Goal: Task Accomplishment & Management: Manage account settings

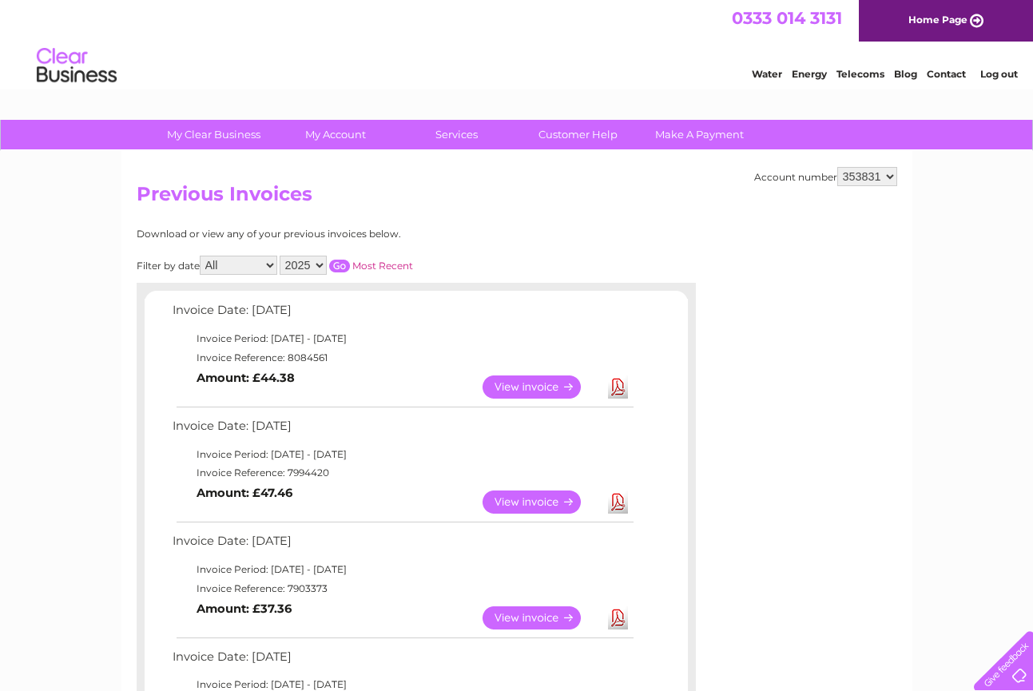
drag, startPoint x: 403, startPoint y: 317, endPoint x: 722, endPoint y: 421, distance: 335.9
click at [524, 387] on link "View" at bounding box center [540, 386] width 117 height 23
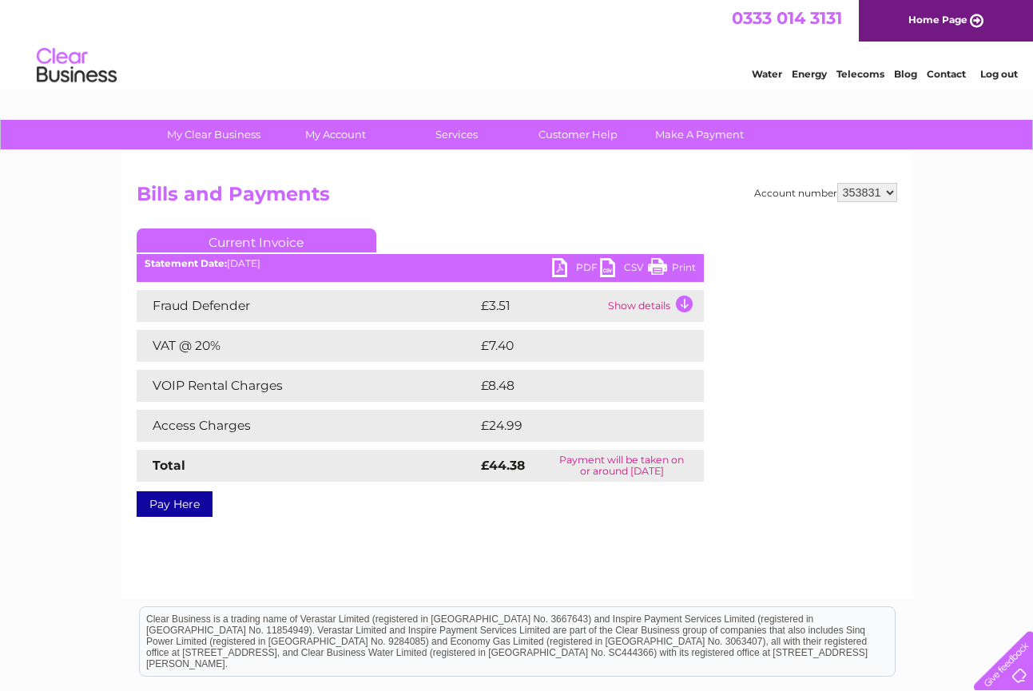
drag, startPoint x: 649, startPoint y: 201, endPoint x: 684, endPoint y: 184, distance: 38.9
click at [684, 184] on h2 "Bills and Payments" at bounding box center [517, 198] width 760 height 30
drag, startPoint x: 458, startPoint y: 197, endPoint x: 432, endPoint y: 197, distance: 25.6
click at [440, 197] on h2 "Bills and Payments" at bounding box center [517, 198] width 760 height 30
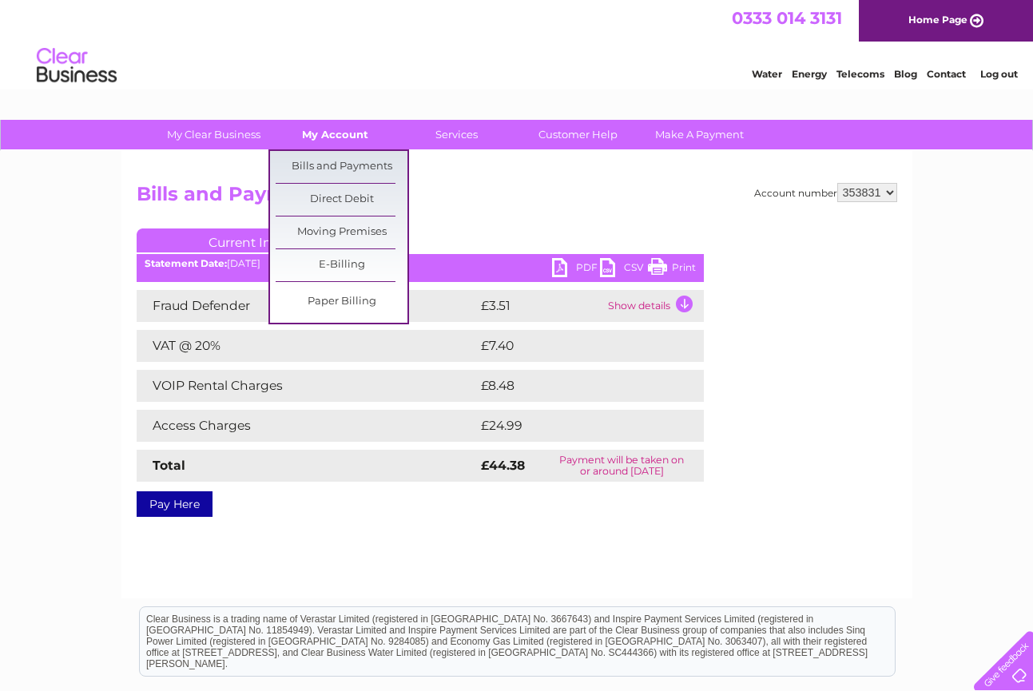
click at [327, 131] on link "My Account" at bounding box center [335, 135] width 132 height 30
click at [323, 162] on link "Bills and Payments" at bounding box center [342, 167] width 132 height 32
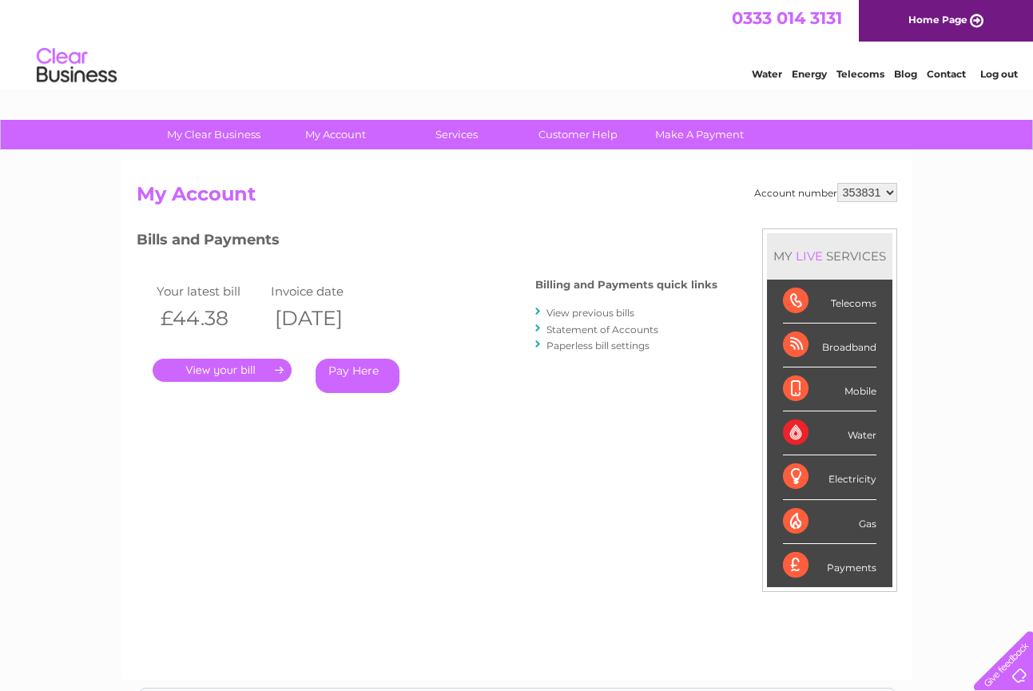
click at [580, 308] on link "View previous bills" at bounding box center [590, 313] width 88 height 12
click at [542, 310] on div at bounding box center [538, 311] width 7 height 15
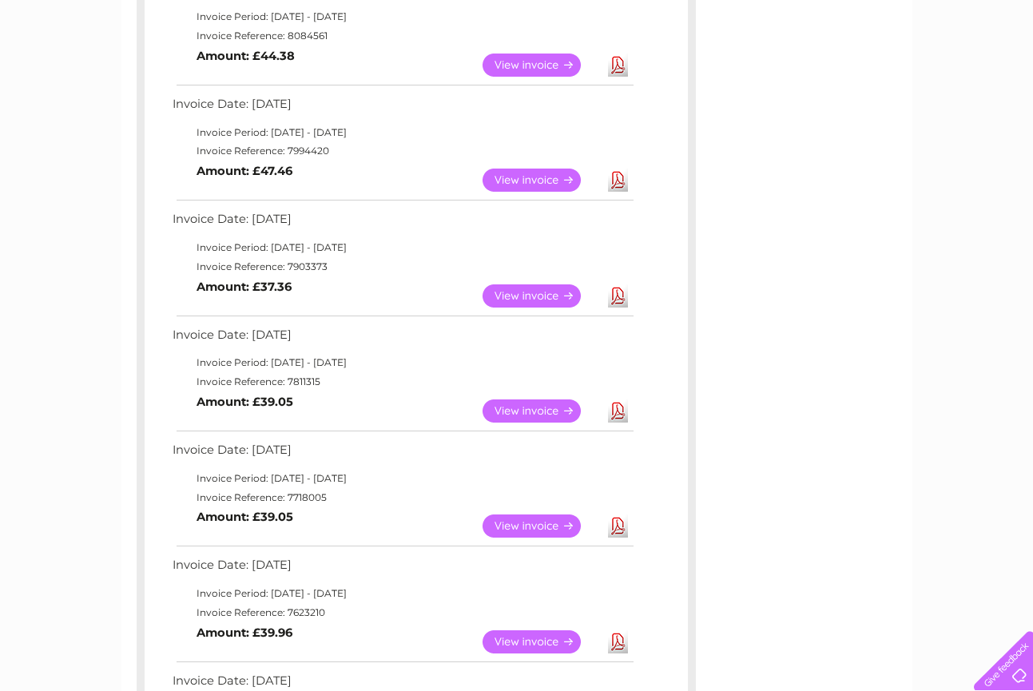
scroll to position [324, 0]
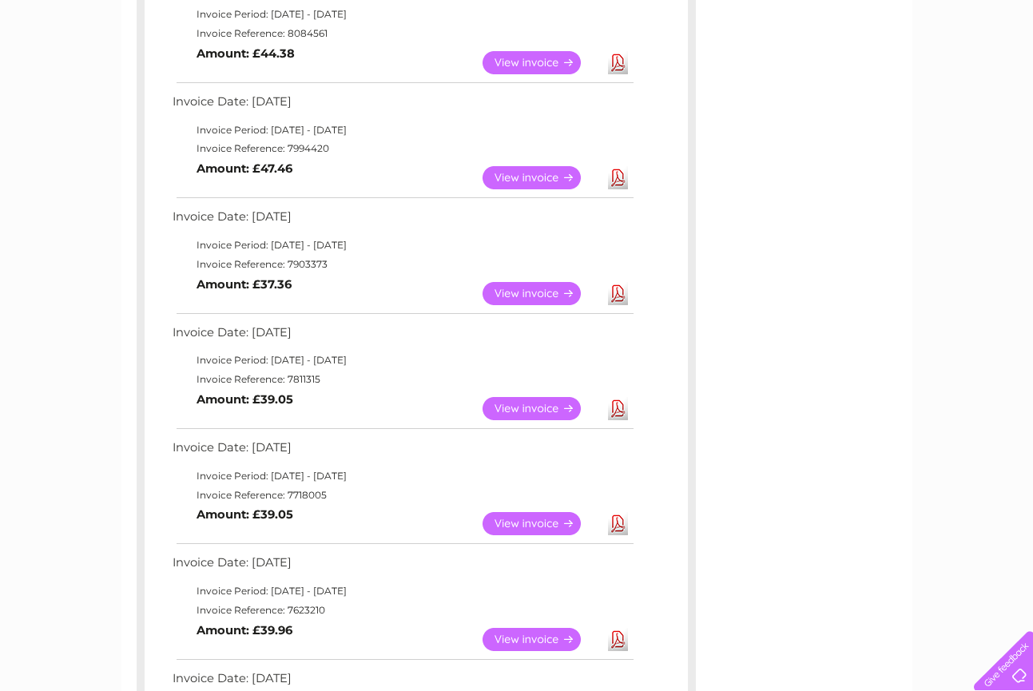
click at [529, 288] on link "View" at bounding box center [540, 293] width 117 height 23
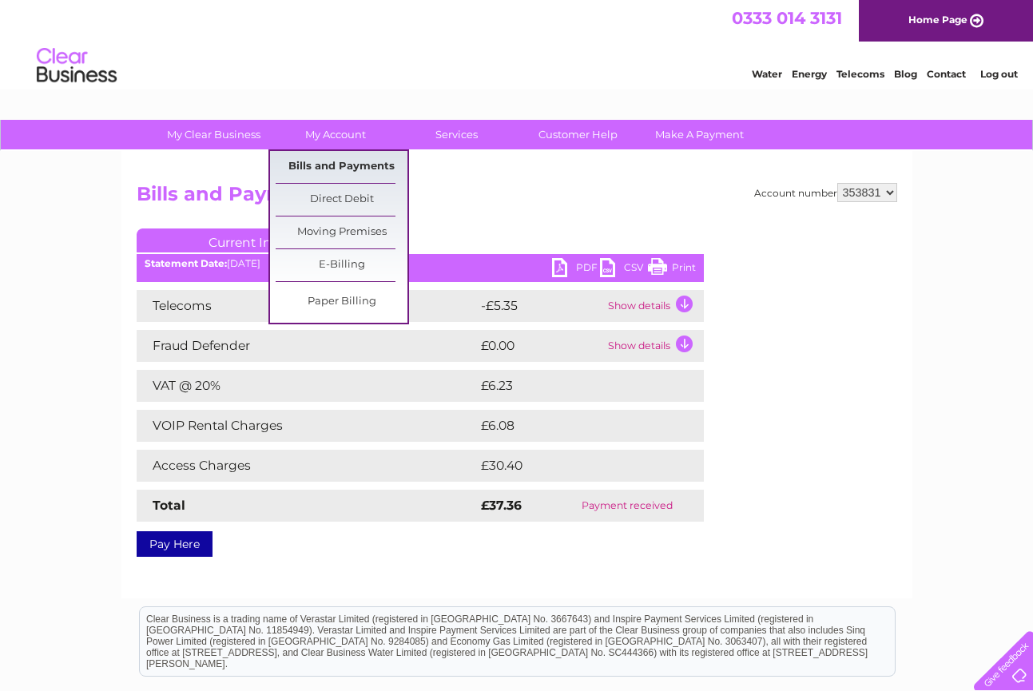
click at [327, 161] on link "Bills and Payments" at bounding box center [342, 167] width 132 height 32
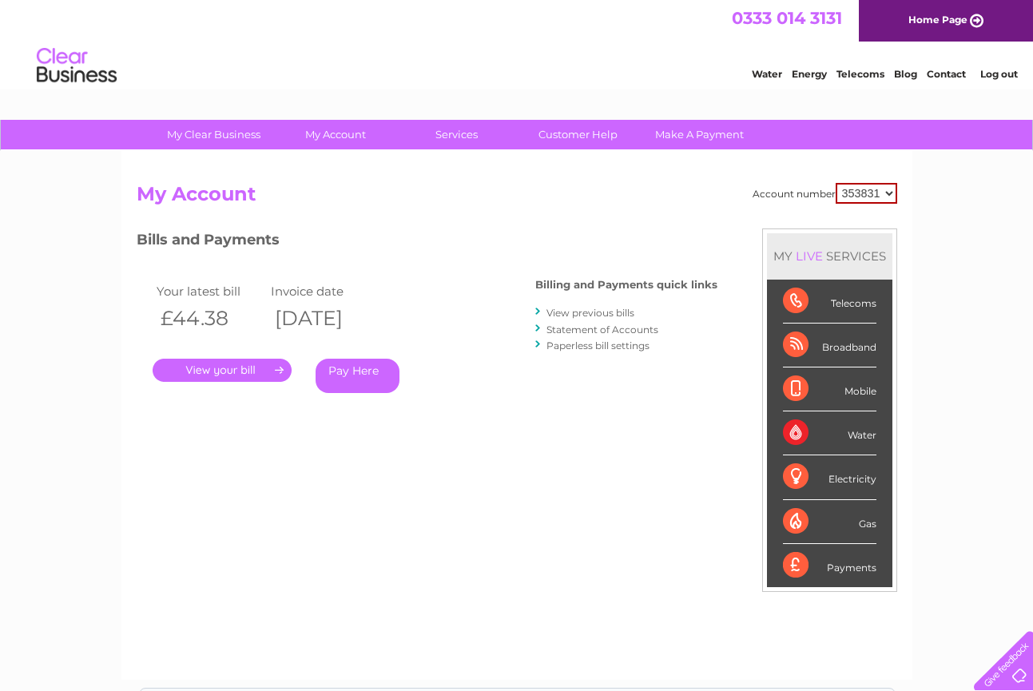
click at [587, 307] on link "View previous bills" at bounding box center [590, 313] width 88 height 12
click at [586, 310] on link "View previous bills" at bounding box center [590, 313] width 88 height 12
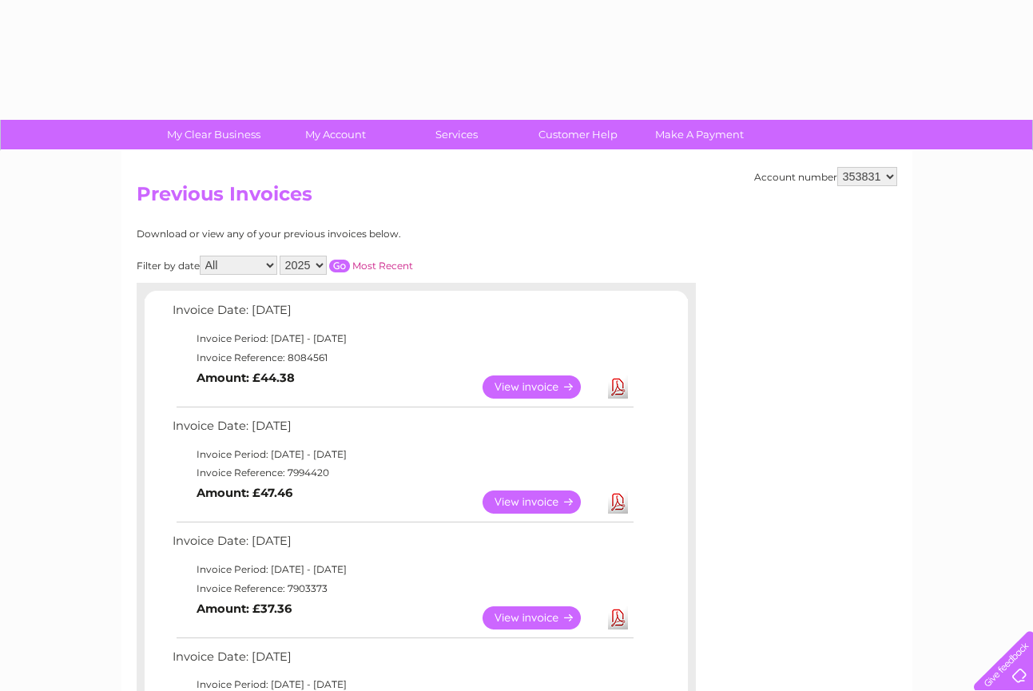
click at [559, 313] on td "Invoice Date: [DATE]" at bounding box center [402, 315] width 467 height 30
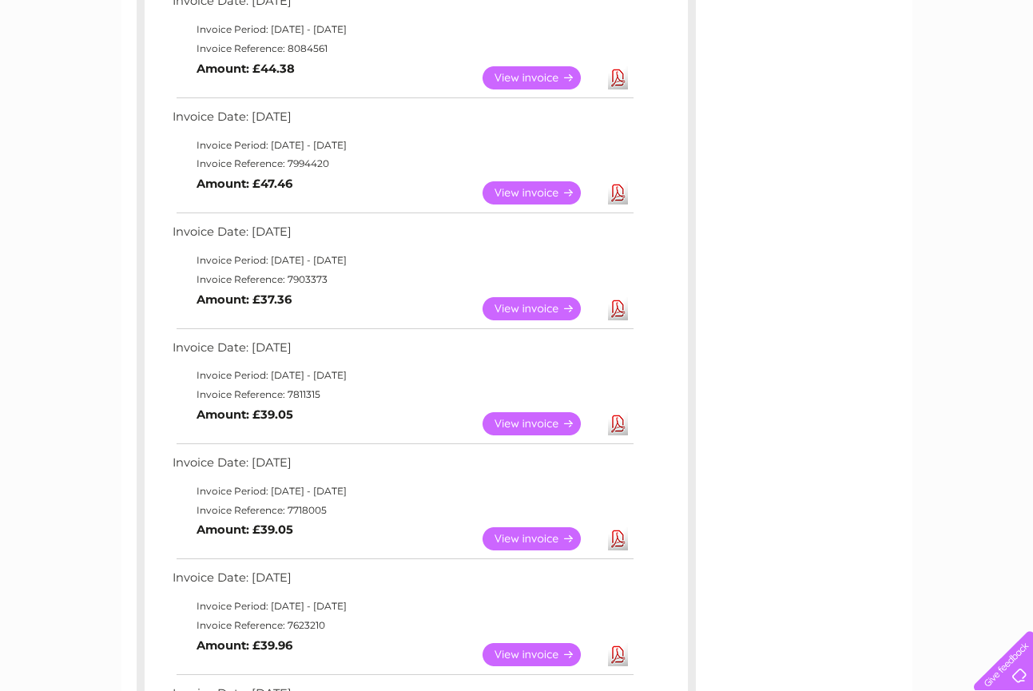
scroll to position [315, 0]
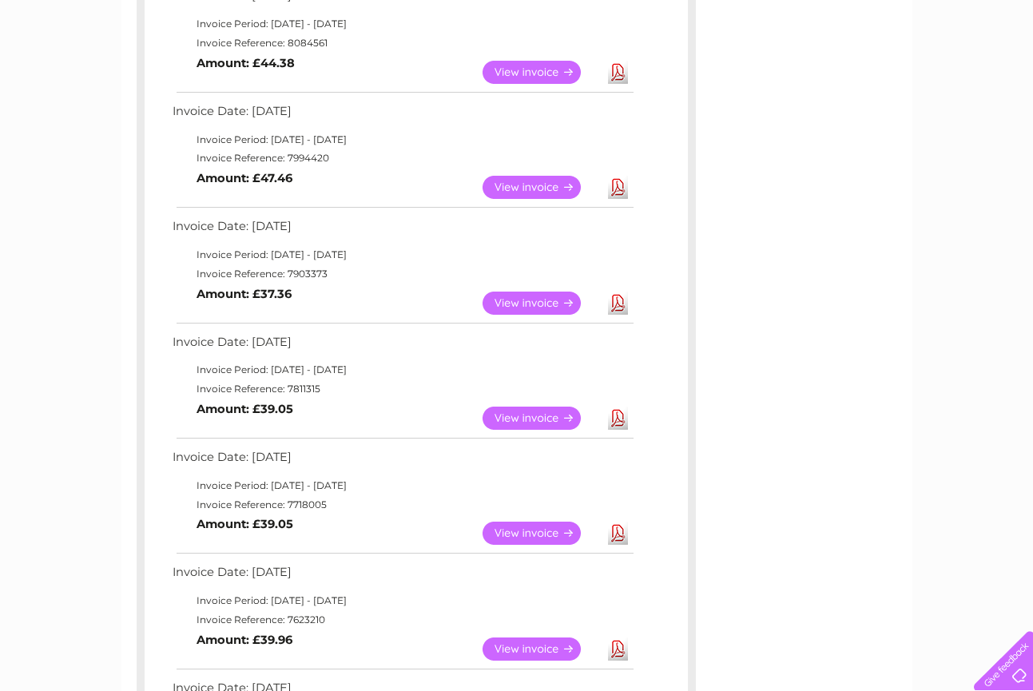
click at [525, 407] on link "View" at bounding box center [540, 418] width 117 height 23
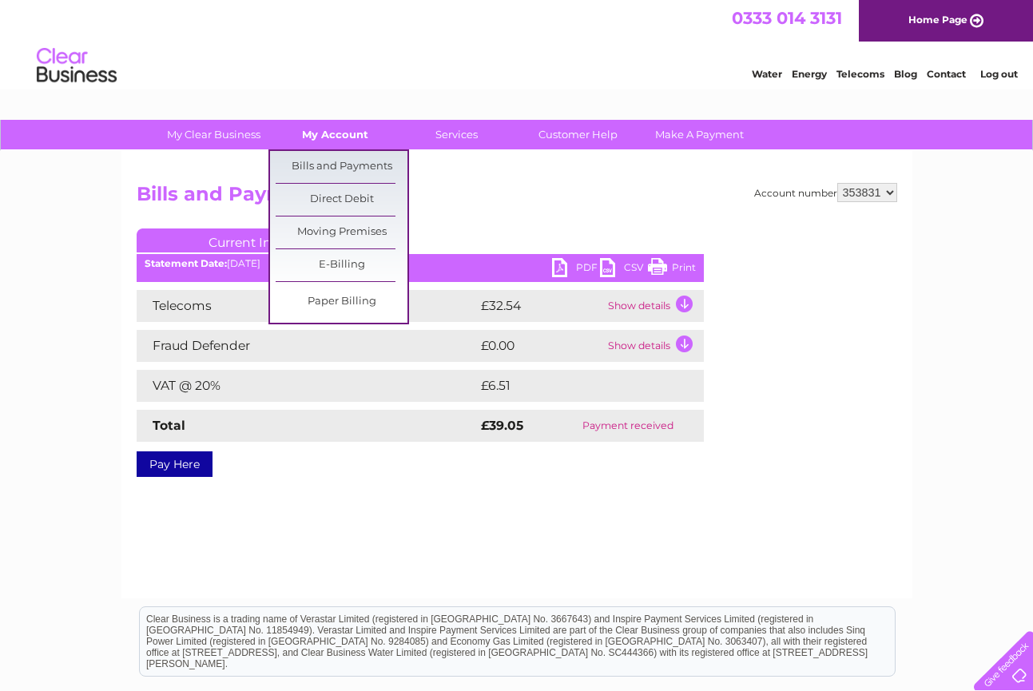
click at [333, 133] on link "My Account" at bounding box center [335, 135] width 132 height 30
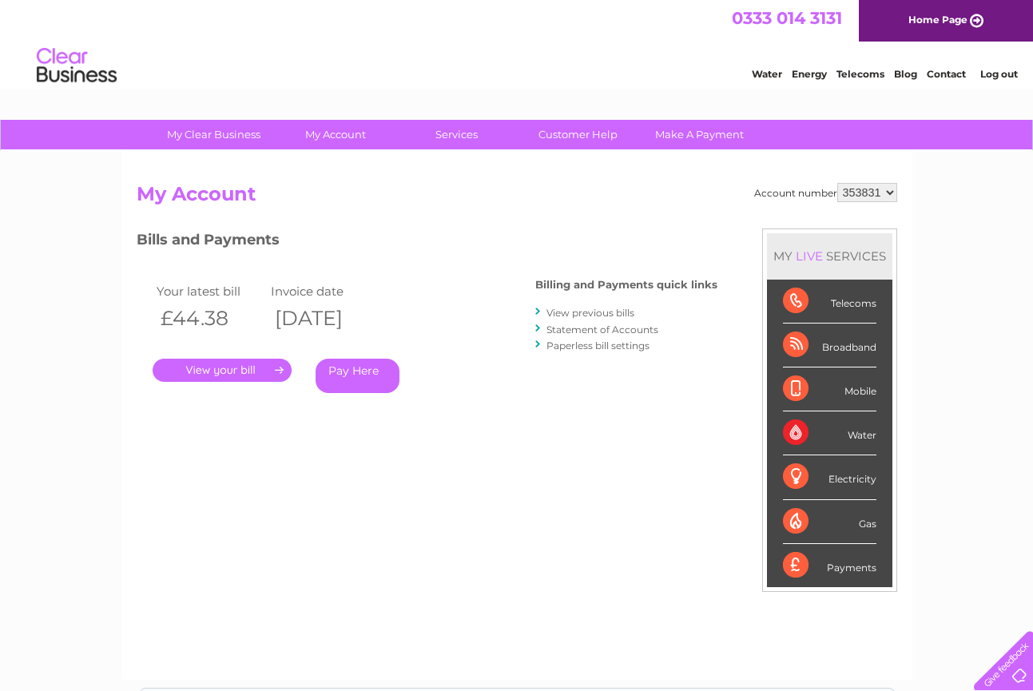
click at [589, 313] on link "View previous bills" at bounding box center [590, 313] width 88 height 12
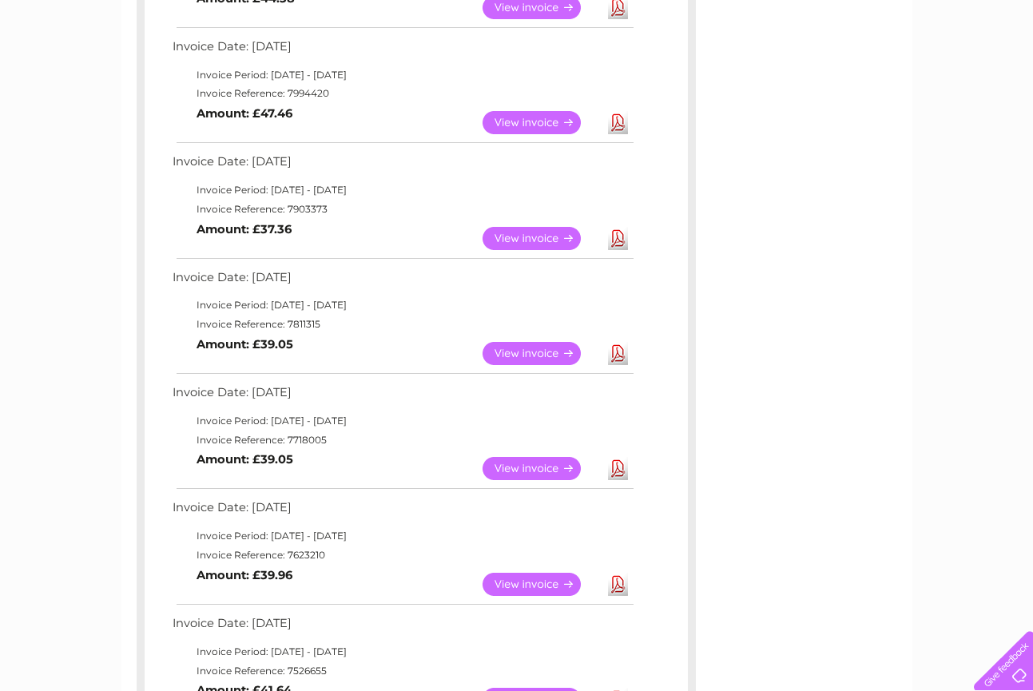
scroll to position [382, 0]
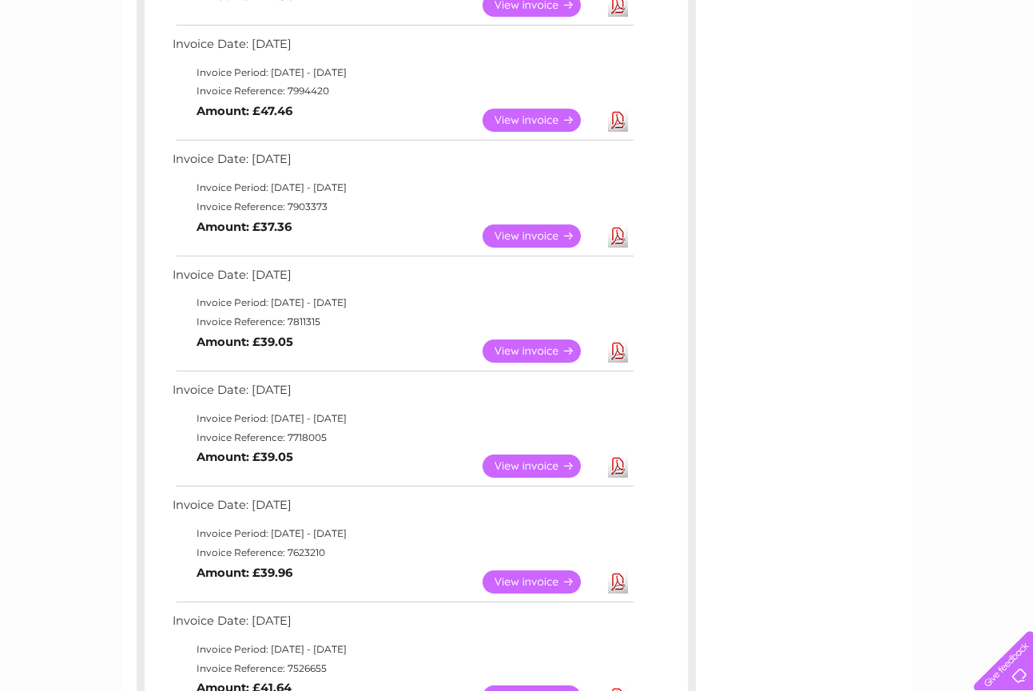
click at [526, 339] on link "View" at bounding box center [540, 350] width 117 height 23
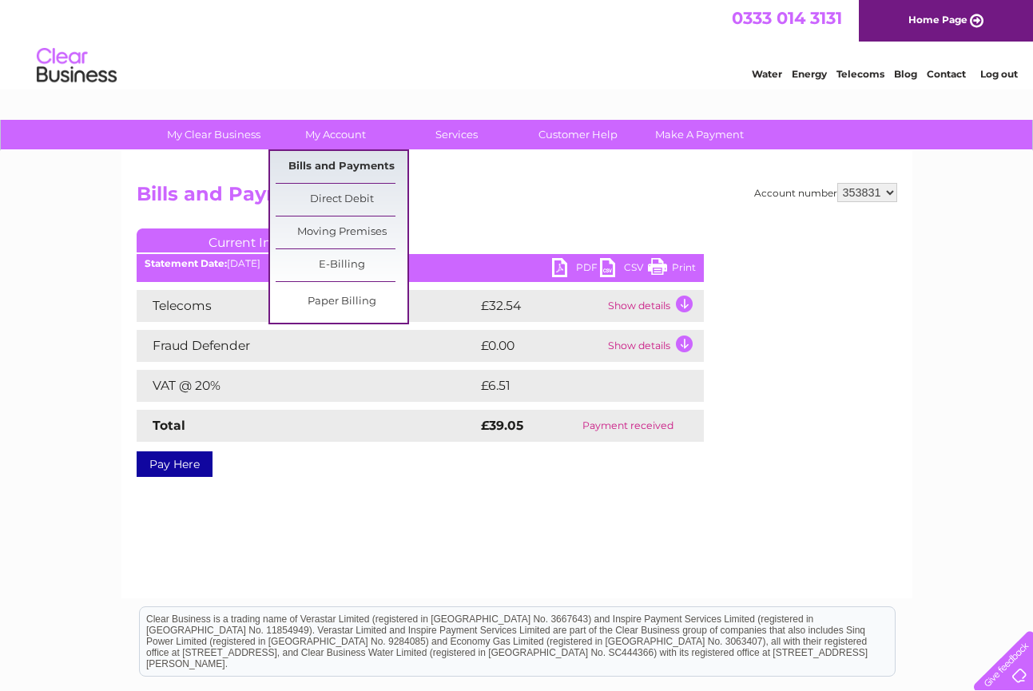
click at [322, 164] on link "Bills and Payments" at bounding box center [342, 167] width 132 height 32
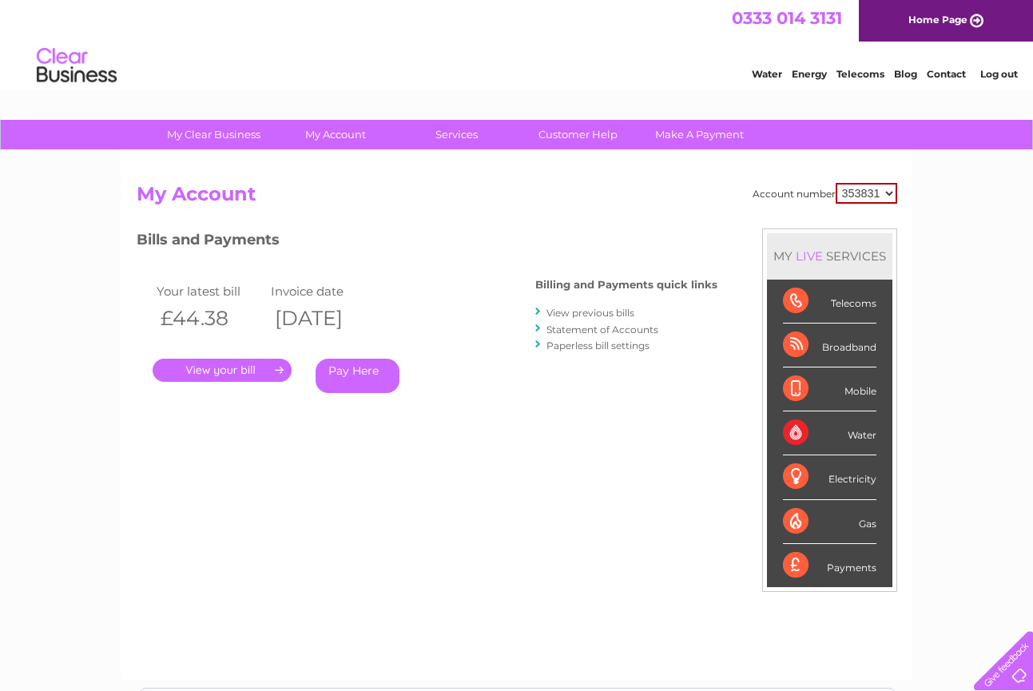
click at [239, 370] on link "." at bounding box center [222, 370] width 139 height 23
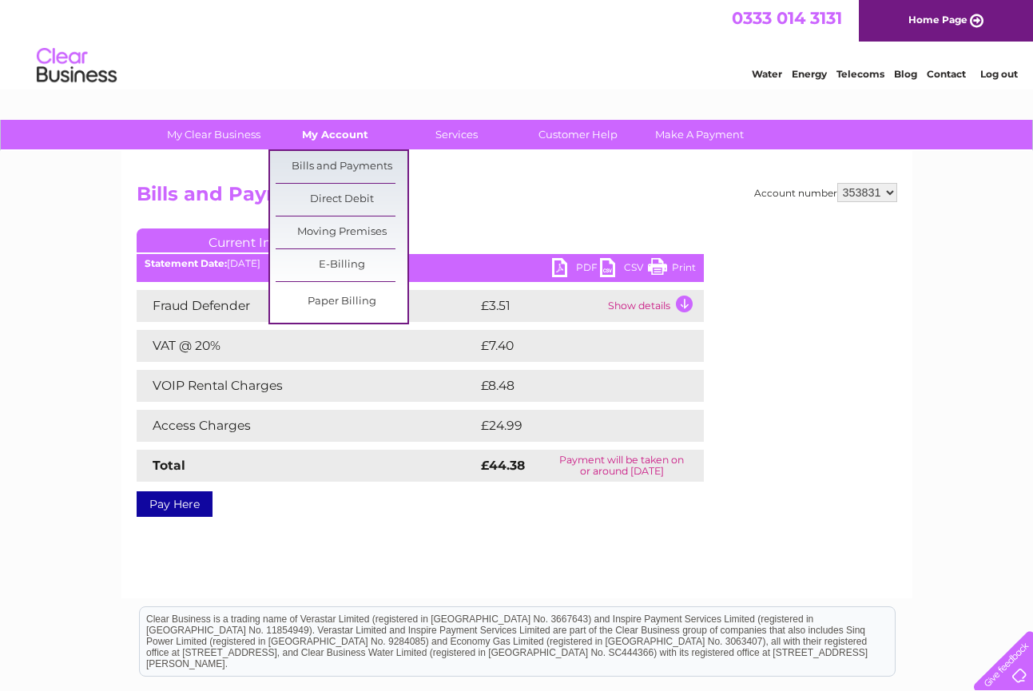
click at [332, 135] on link "My Account" at bounding box center [335, 135] width 132 height 30
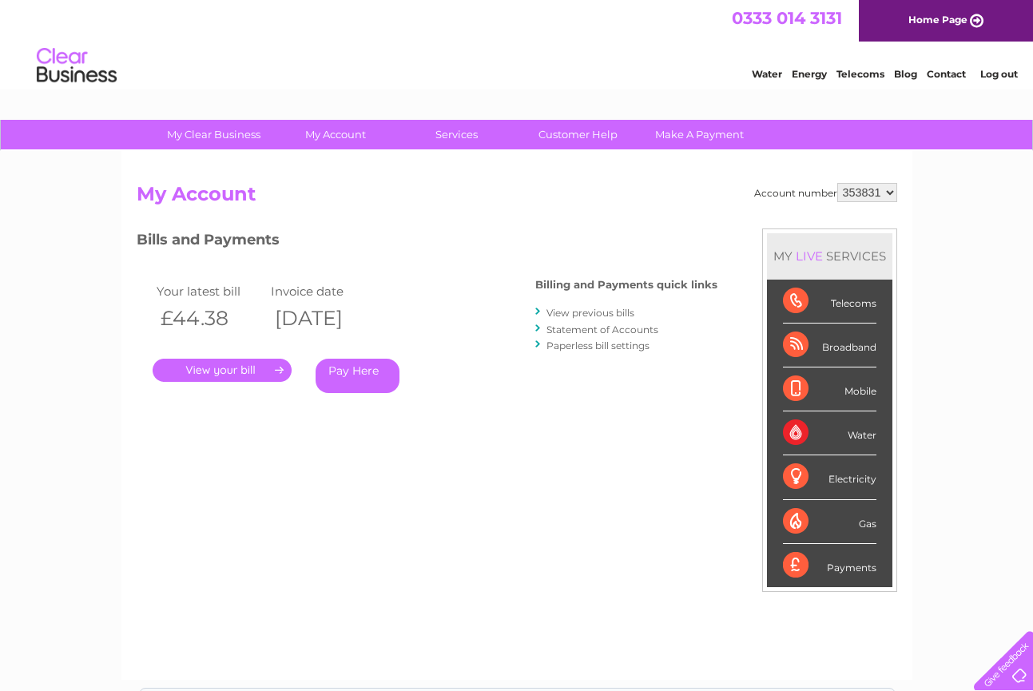
click at [578, 311] on link "View previous bills" at bounding box center [590, 313] width 88 height 12
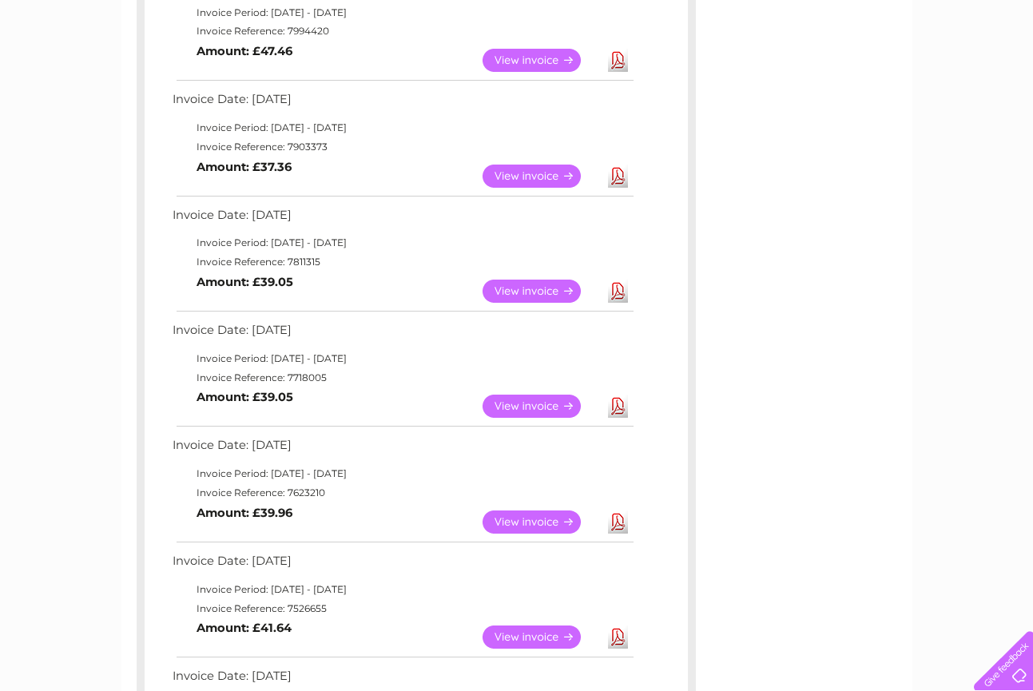
scroll to position [447, 0]
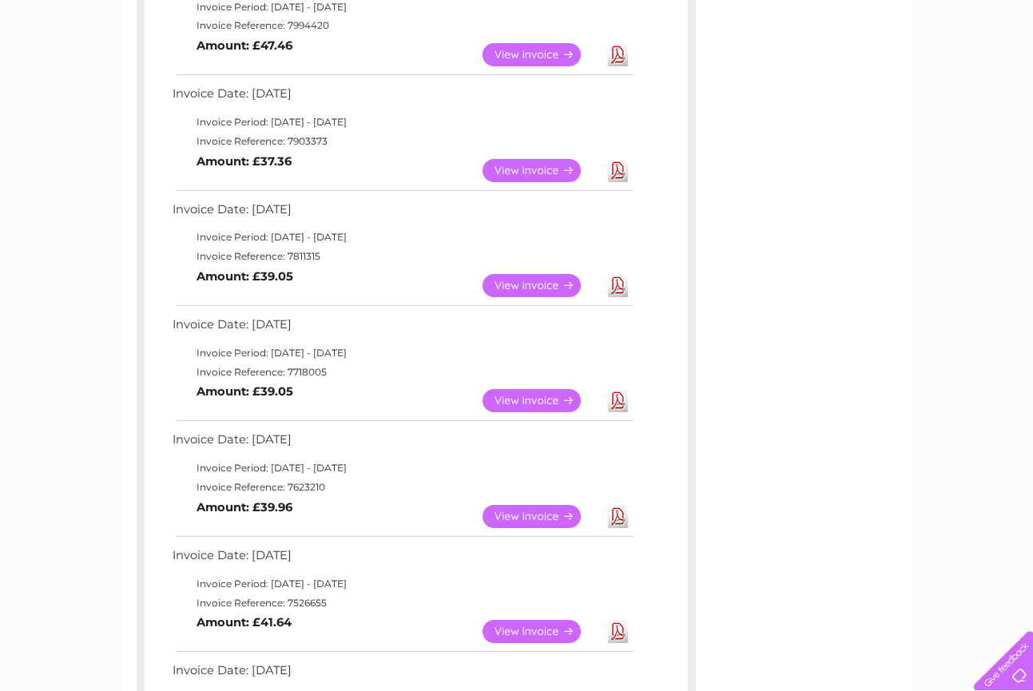
click at [527, 391] on link "View" at bounding box center [540, 400] width 117 height 23
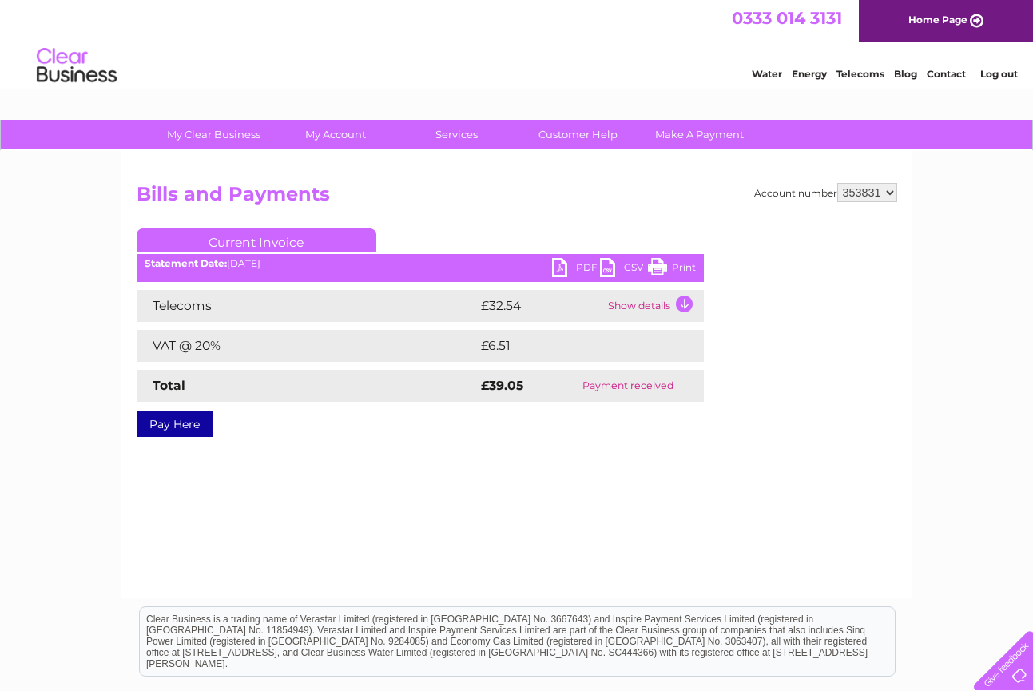
click at [657, 310] on td "Show details" at bounding box center [654, 306] width 100 height 32
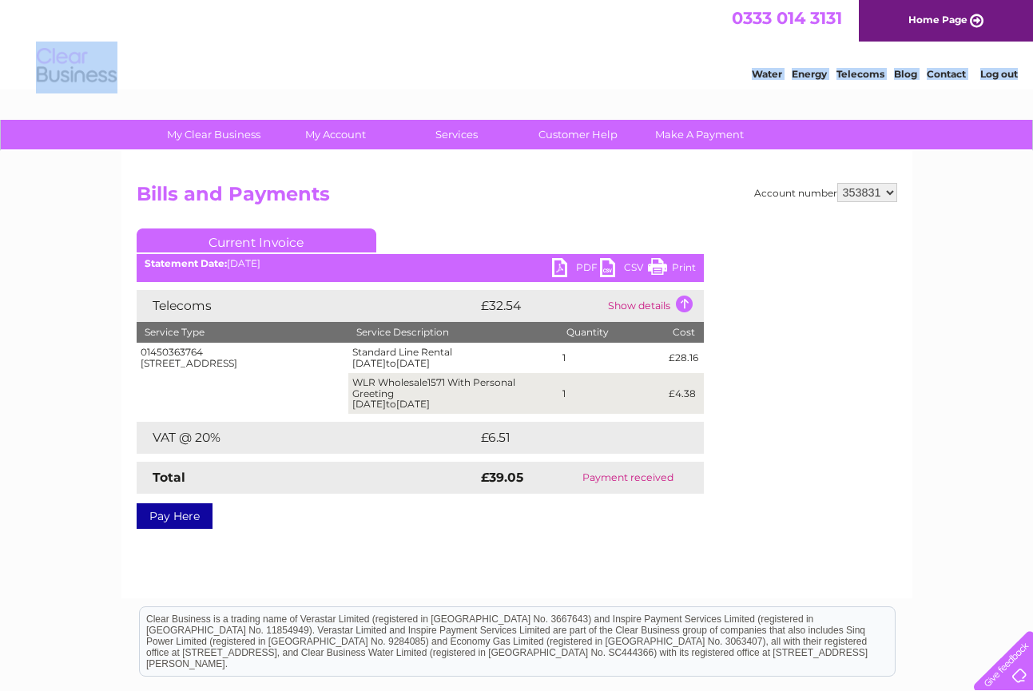
drag, startPoint x: 288, startPoint y: 73, endPoint x: 188, endPoint y: 129, distance: 114.0
click at [188, 93] on html "0333 014 3131 Home Page Water Energy Telecoms Blog Contact Log out" at bounding box center [516, 46] width 1033 height 93
click at [750, 239] on div "Account number 353831 Bills and Payments Current Invoice PDF CSV Print" at bounding box center [517, 352] width 760 height 339
